Goal: Task Accomplishment & Management: Manage account settings

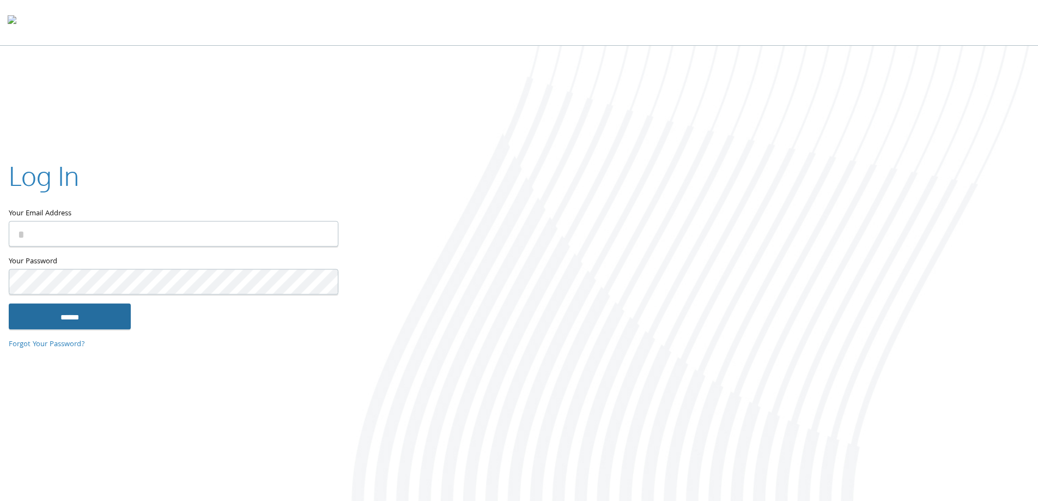
type input "**********"
click at [73, 315] on input "******" at bounding box center [70, 316] width 122 height 26
type input "**********"
click at [82, 305] on input "******" at bounding box center [70, 314] width 122 height 26
